Goal: Obtain resource: Obtain resource

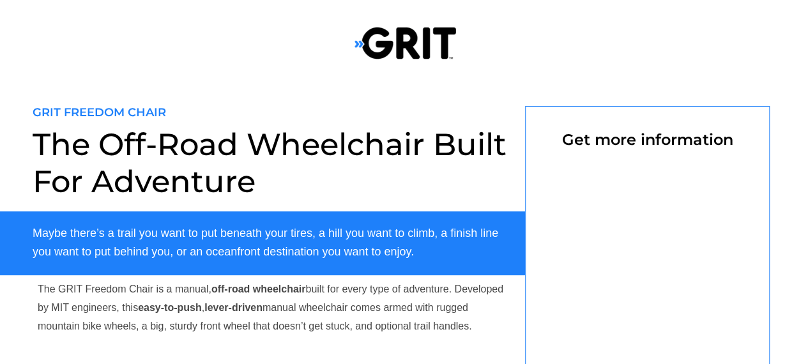
select select "US"
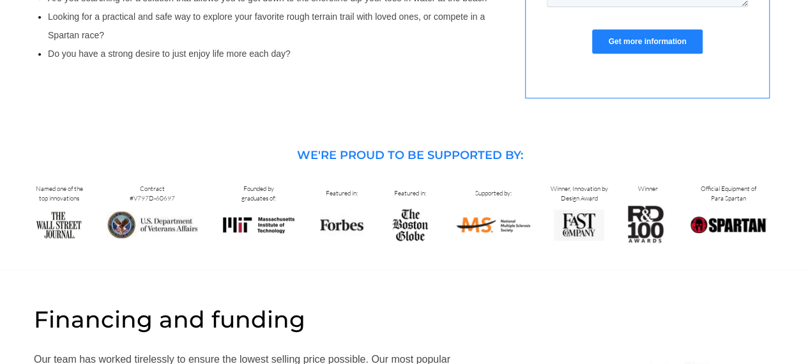
scroll to position [766, 0]
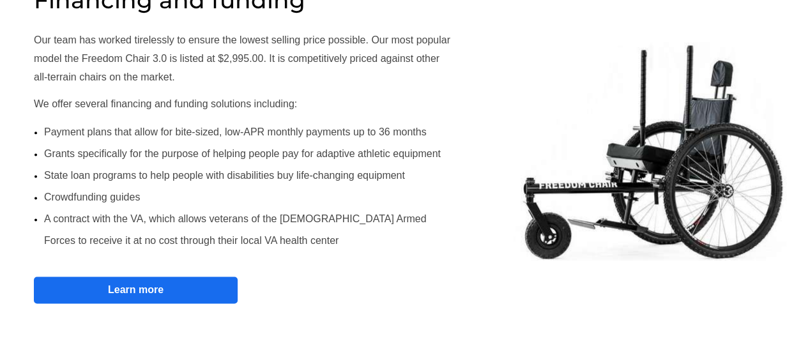
click at [125, 287] on strong "Learn more" at bounding box center [136, 289] width 56 height 11
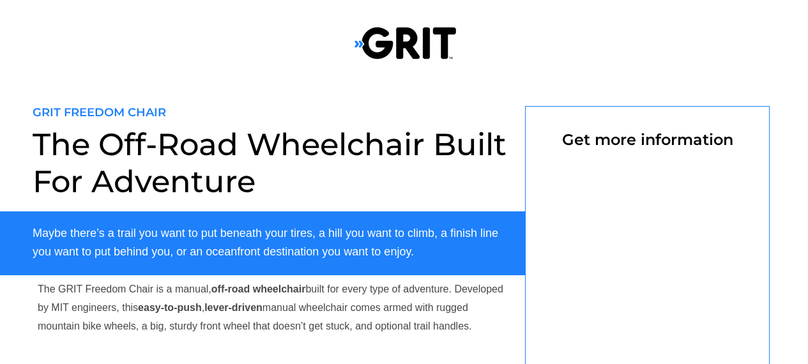
scroll to position [106, 0]
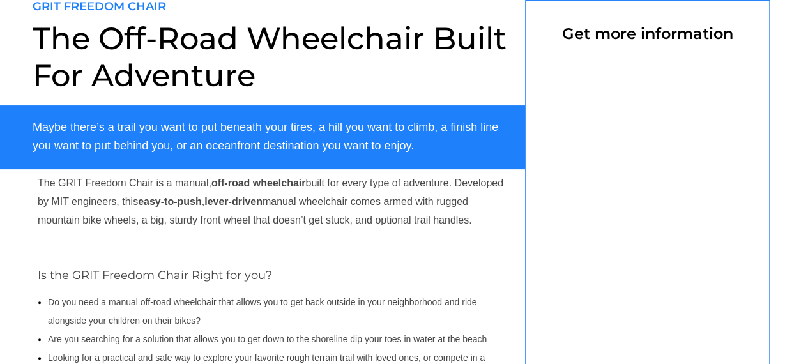
select select "US"
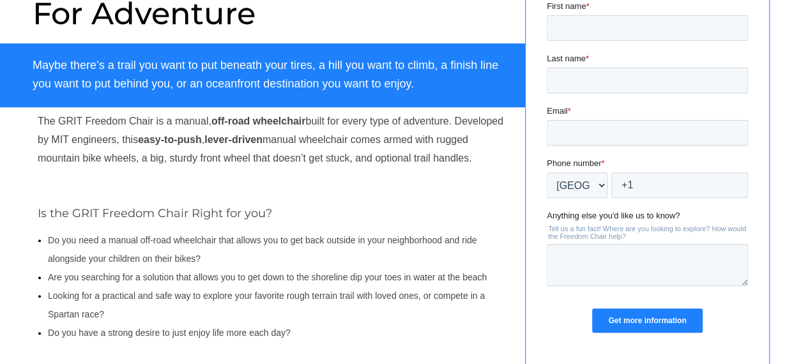
scroll to position [64, 0]
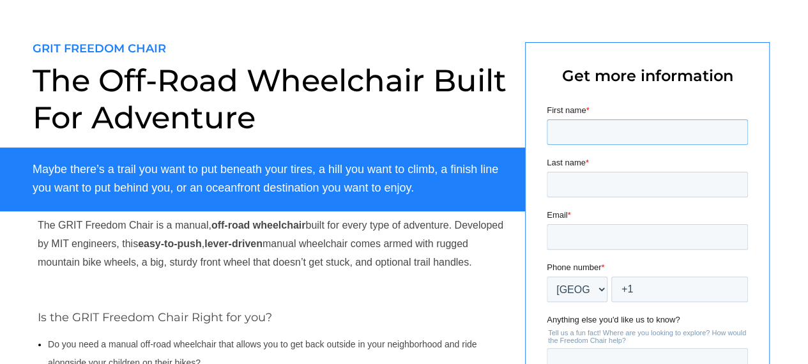
click at [620, 128] on input "First name *" at bounding box center [647, 132] width 201 height 26
type input "d"
type input "Diane"
type input "Windle"
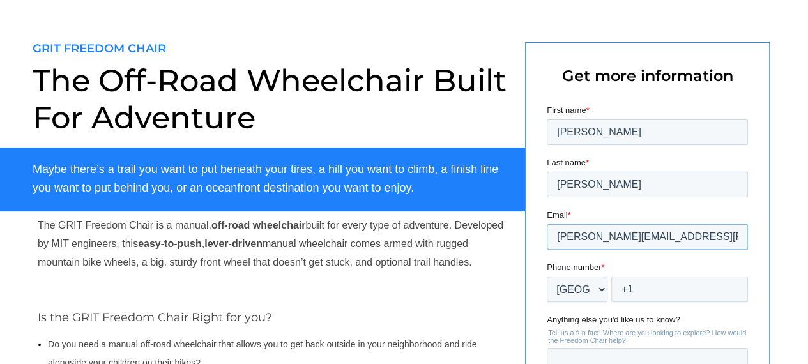
type input "diane.windle@inglis.org"
click at [656, 298] on input "+1" at bounding box center [679, 289] width 137 height 26
drag, startPoint x: 653, startPoint y: 289, endPoint x: 709, endPoint y: 265, distance: 60.4
click at [653, 287] on input "+1 2158785600" at bounding box center [679, 289] width 137 height 26
drag, startPoint x: 673, startPoint y: 288, endPoint x: 713, endPoint y: 263, distance: 46.8
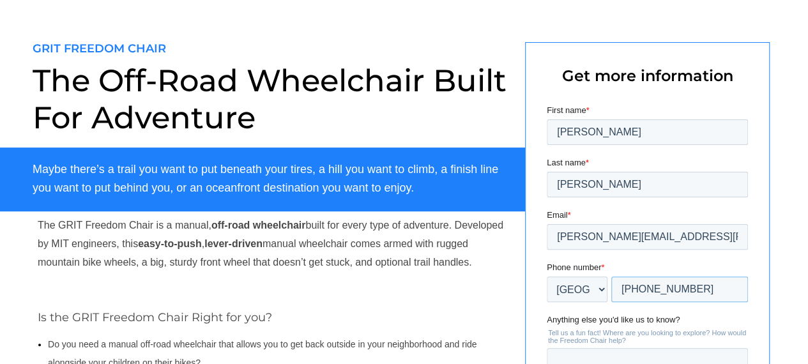
click at [673, 285] on input "+1 215-8785600" at bounding box center [679, 289] width 137 height 26
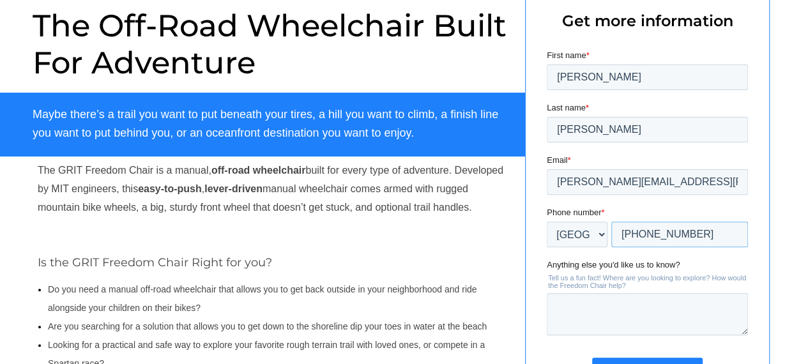
scroll to position [192, 0]
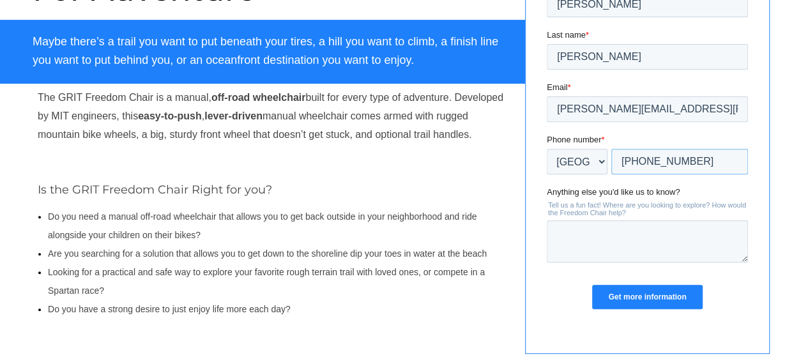
type input "+1 215-878-5600"
click at [656, 291] on input "Get more information" at bounding box center [647, 297] width 110 height 24
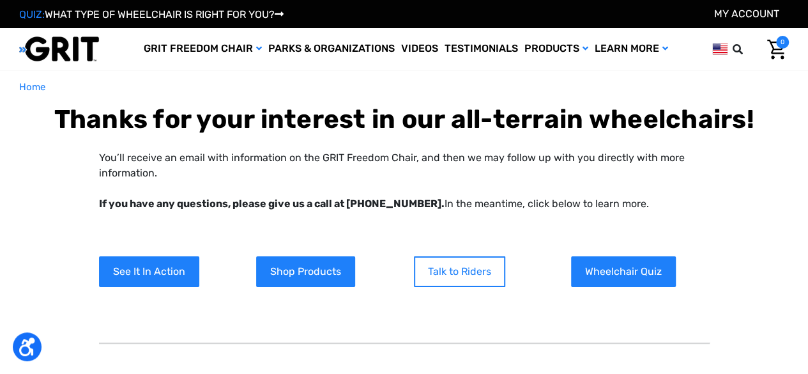
click at [443, 273] on link "Talk to Riders" at bounding box center [459, 271] width 91 height 31
